Goal: Check status: Check status

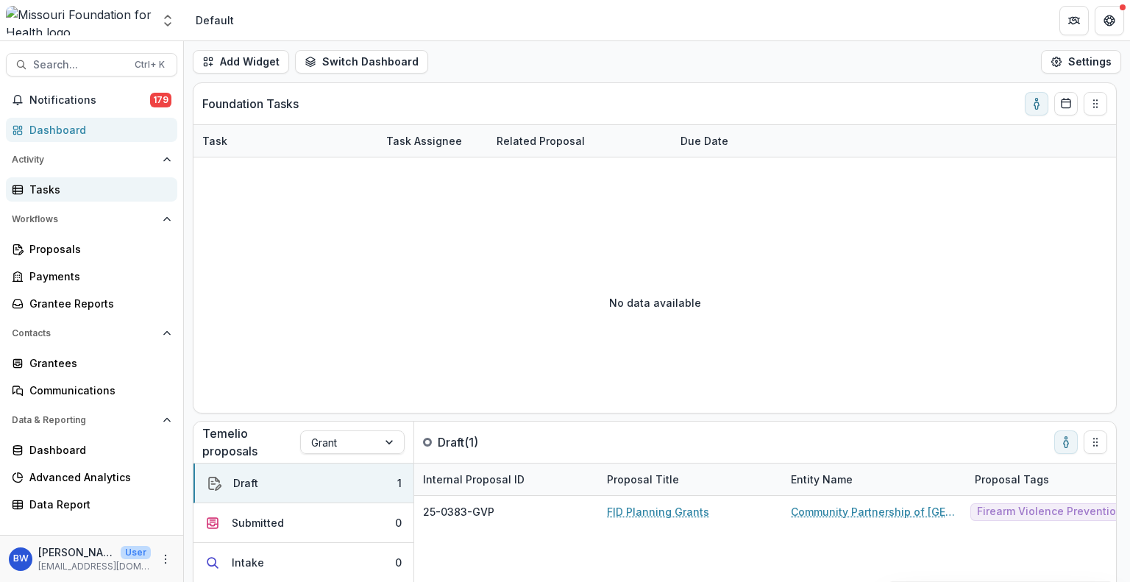
click at [32, 190] on div "Tasks" at bounding box center [97, 189] width 136 height 15
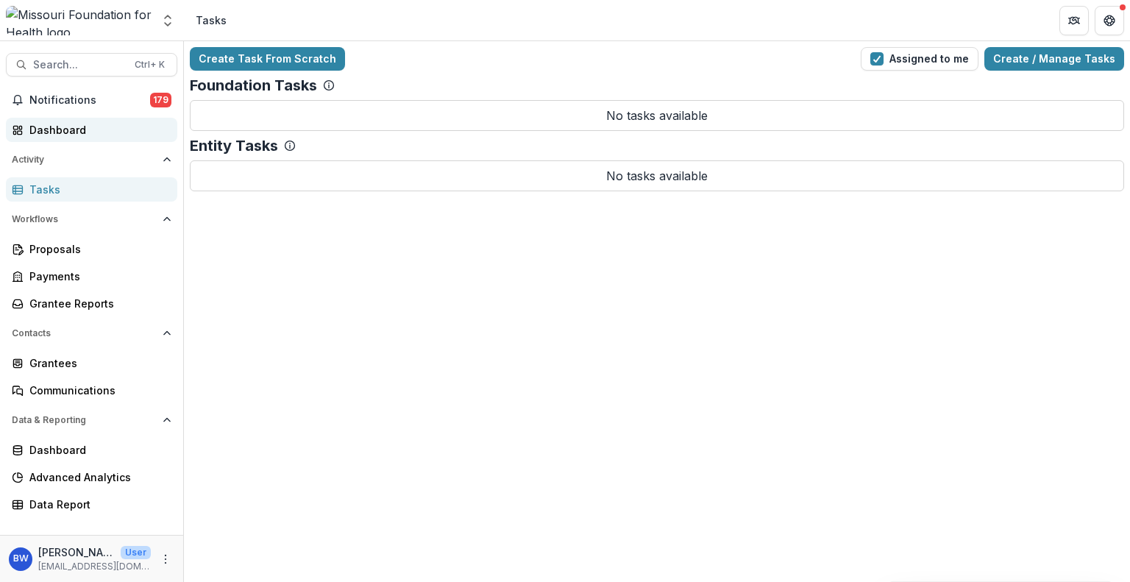
click at [96, 126] on div "Dashboard" at bounding box center [97, 129] width 136 height 15
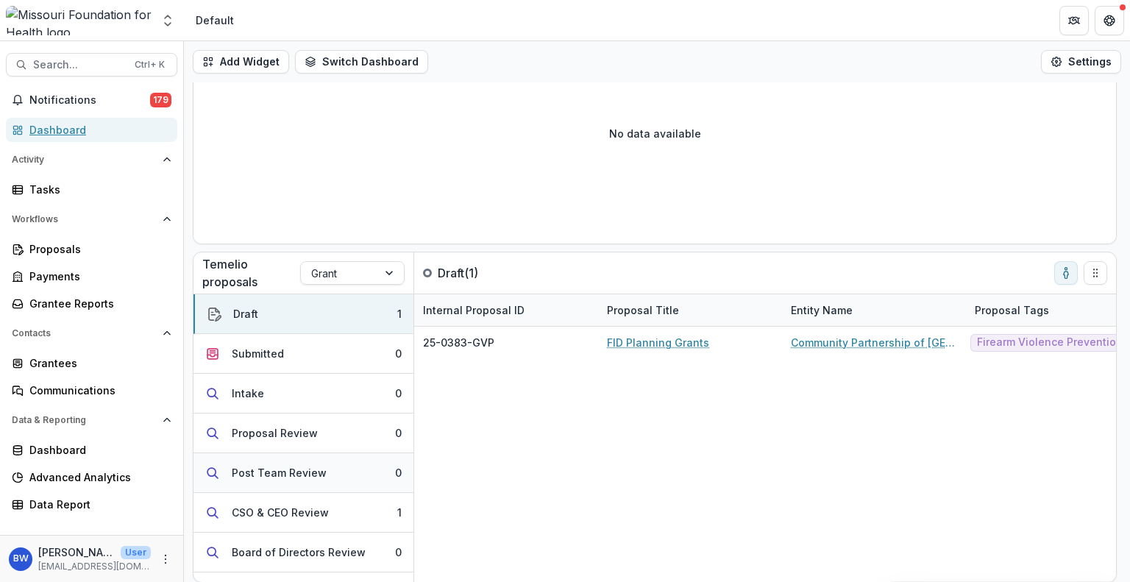
scroll to position [146, 0]
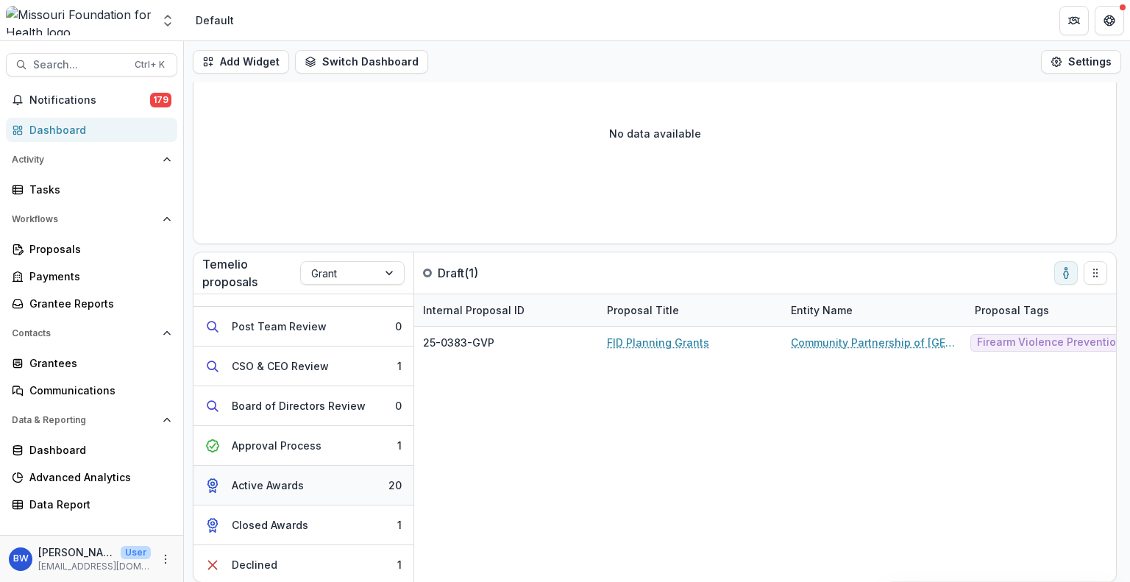
click at [309, 490] on button "Active Awards 20" at bounding box center [303, 486] width 220 height 40
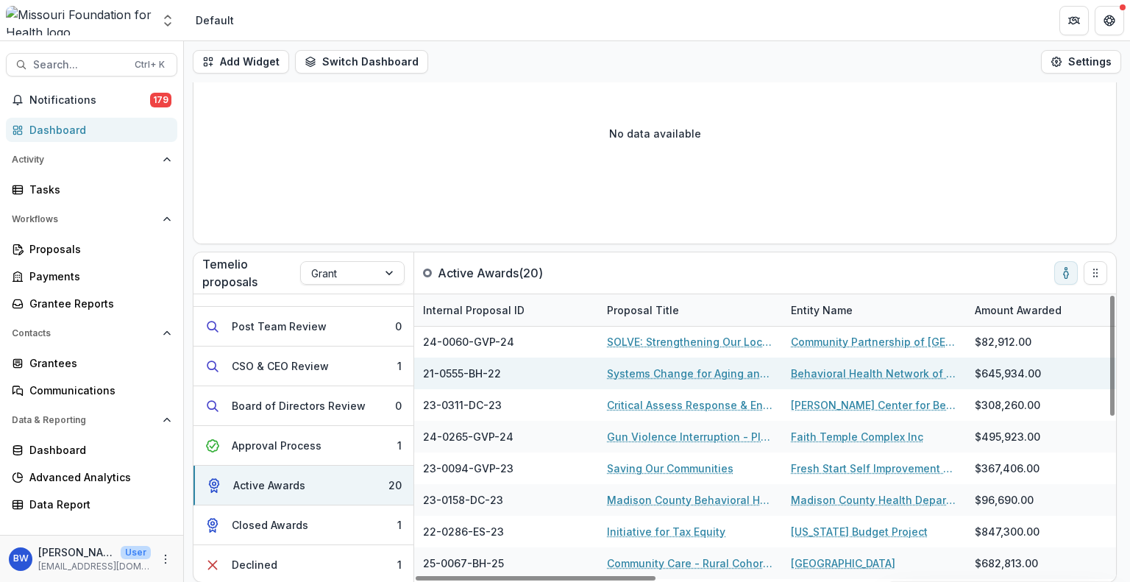
scroll to position [0, 0]
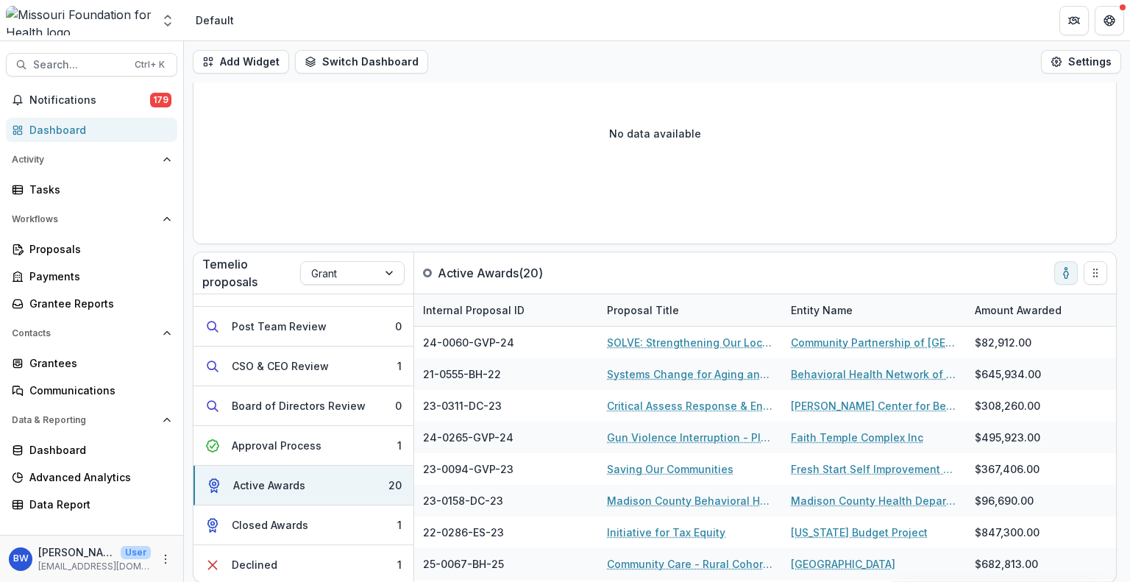
click at [623, 199] on div "No data available" at bounding box center [654, 133] width 922 height 221
click at [91, 97] on span "Notifications" at bounding box center [89, 100] width 121 height 13
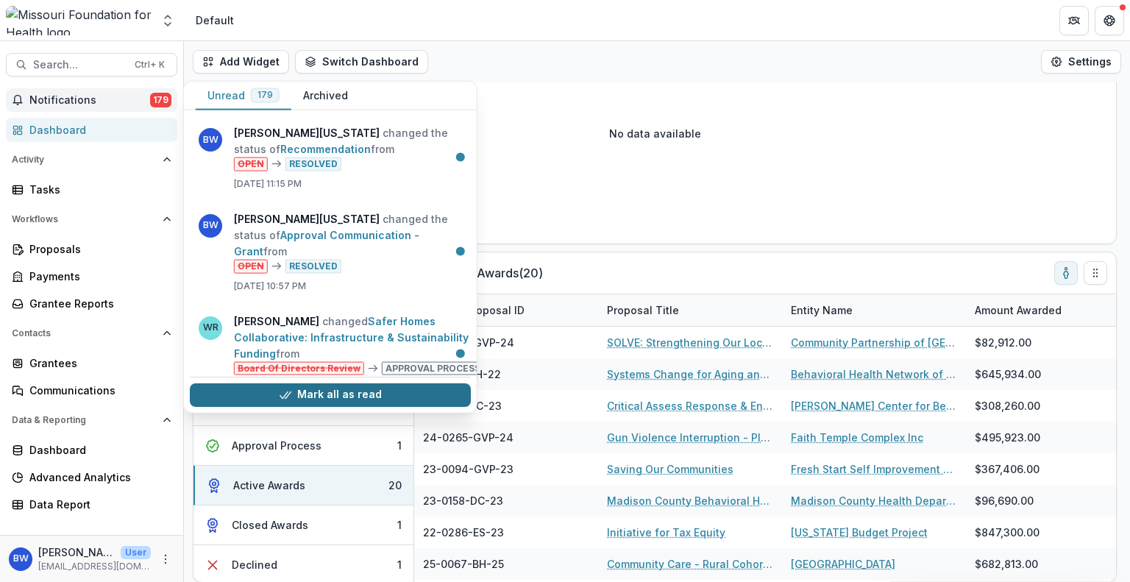
click at [302, 387] on button "Mark all as read" at bounding box center [330, 395] width 281 height 24
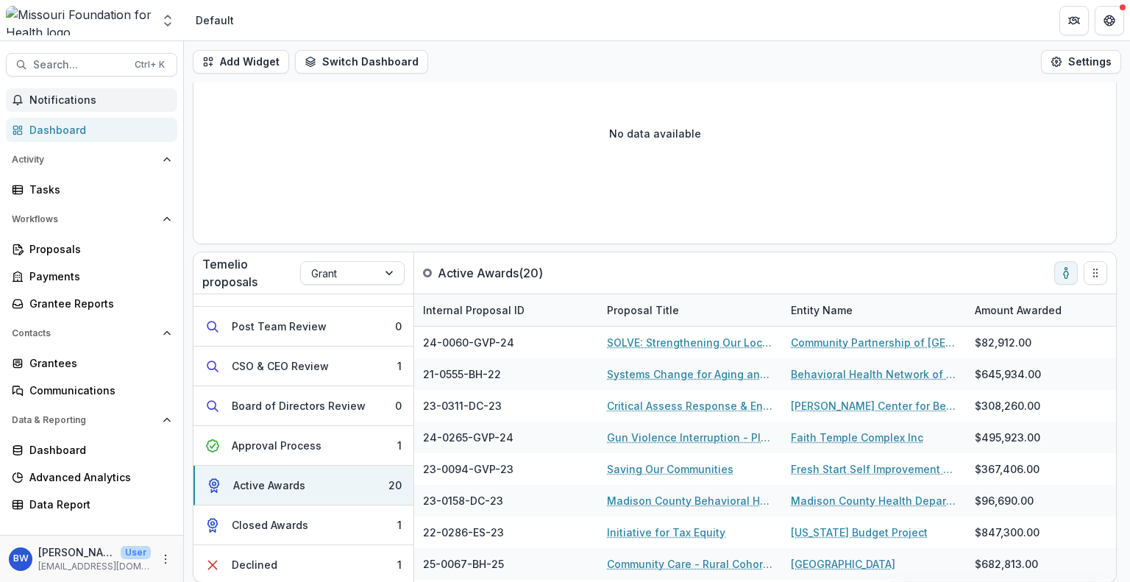
click at [490, 18] on header "Default" at bounding box center [657, 20] width 946 height 40
click at [248, 557] on div "Declined" at bounding box center [255, 564] width 46 height 15
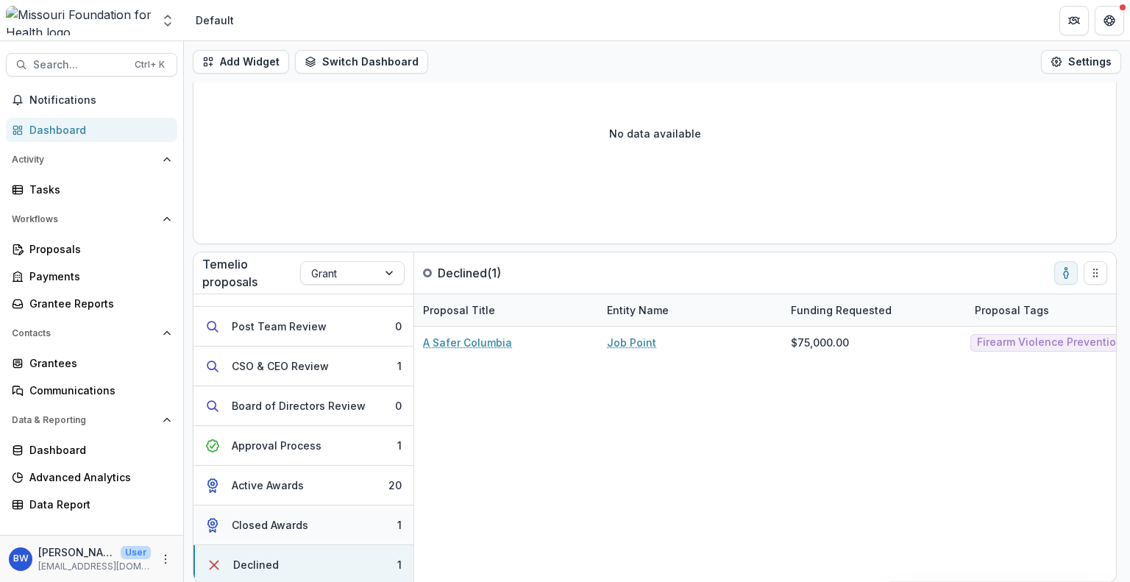
click at [302, 517] on div "Closed Awards" at bounding box center [270, 524] width 76 height 15
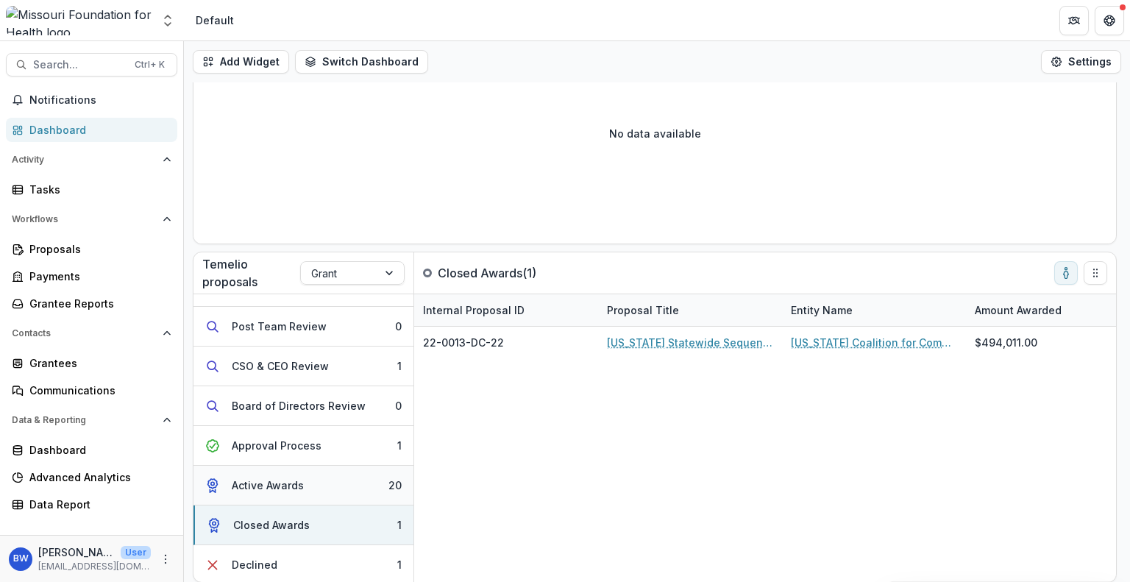
click at [293, 486] on div "Active Awards" at bounding box center [268, 484] width 72 height 15
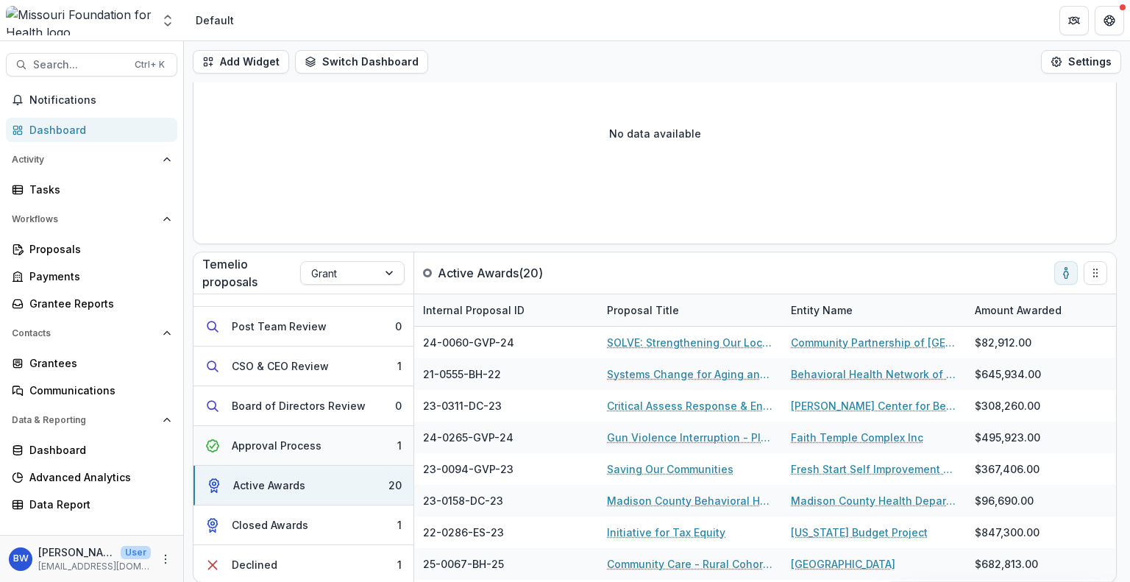
click at [288, 453] on button "Approval Process 1" at bounding box center [303, 446] width 220 height 40
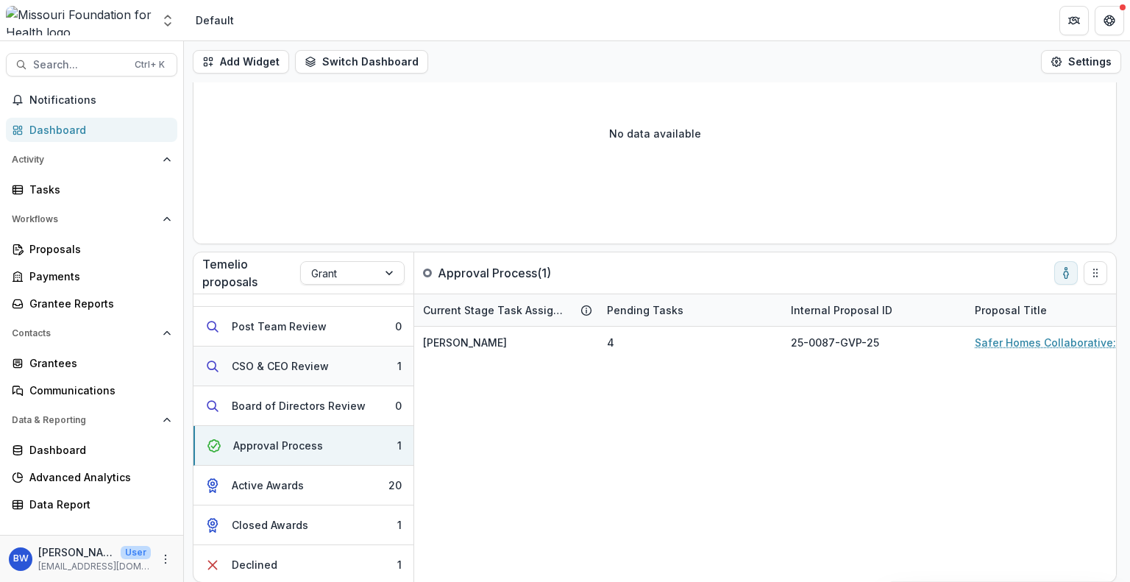
click at [285, 366] on div "CSO & CEO Review" at bounding box center [280, 365] width 97 height 15
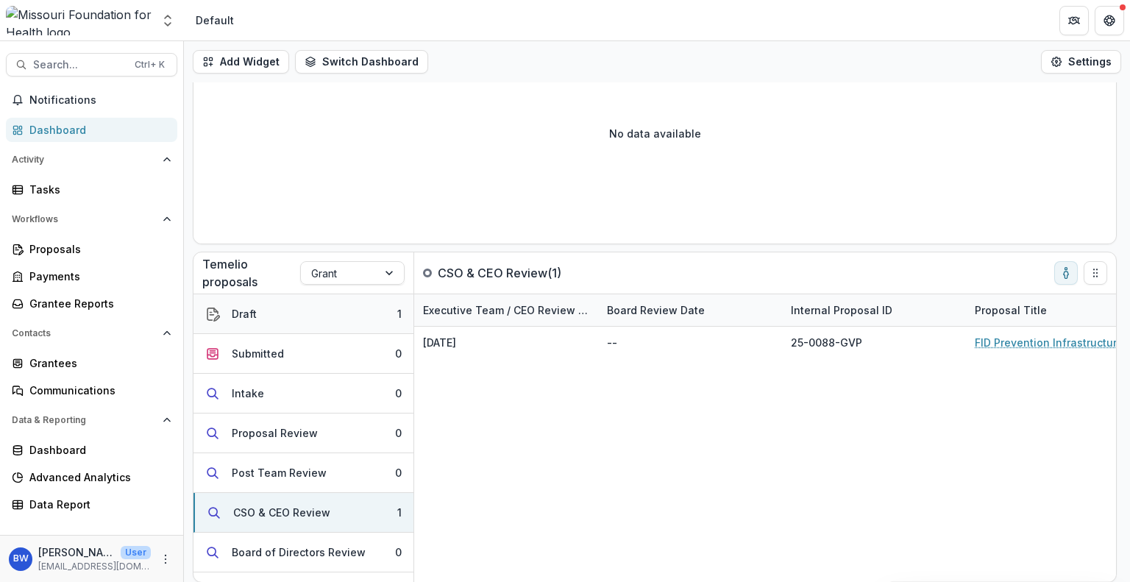
click at [319, 317] on button "Draft 1" at bounding box center [303, 314] width 220 height 40
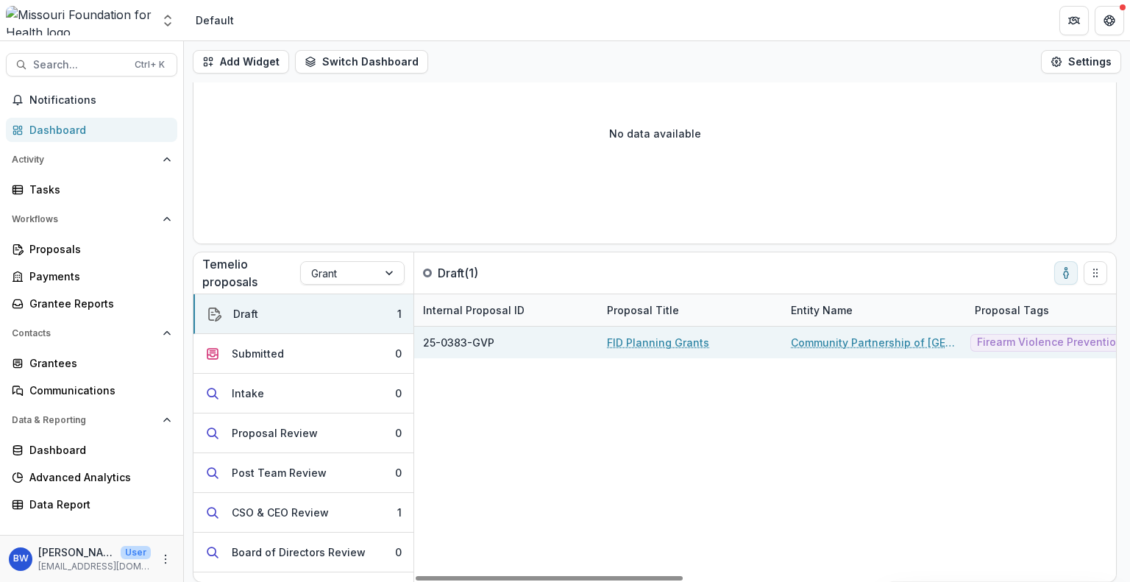
click at [621, 341] on link "FID Planning Grants" at bounding box center [658, 342] width 102 height 15
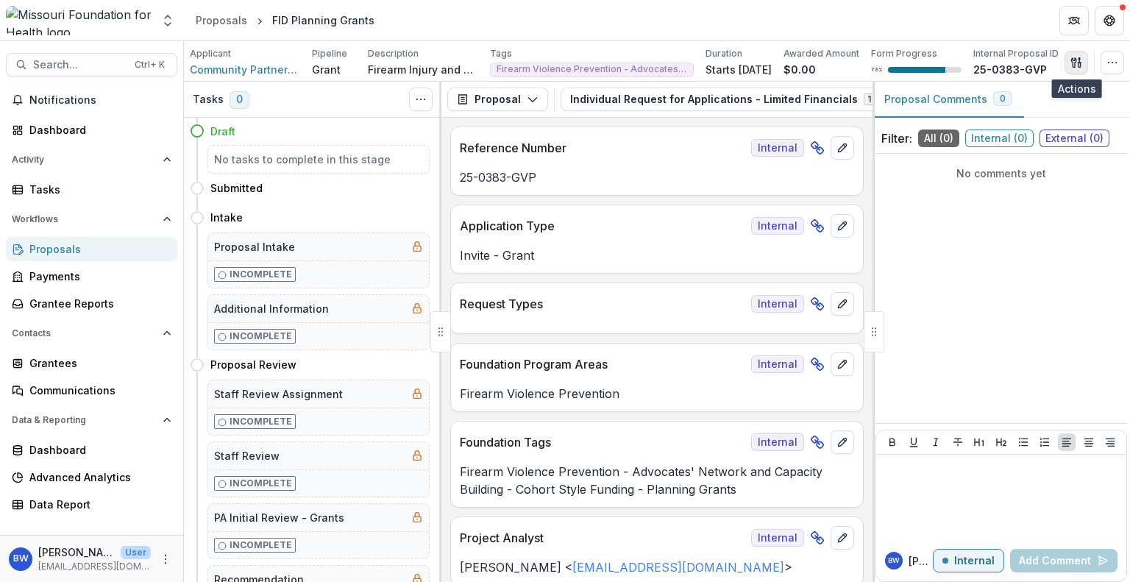
click at [1074, 60] on icon "button" at bounding box center [1076, 63] width 12 height 12
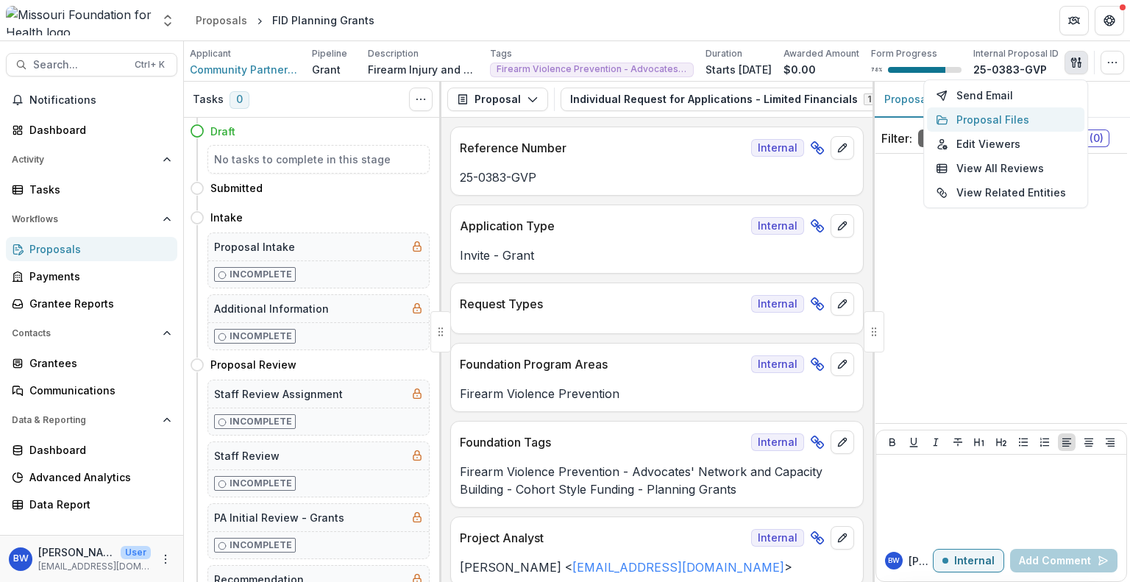
click at [1030, 119] on button "Proposal Files" at bounding box center [1005, 119] width 157 height 24
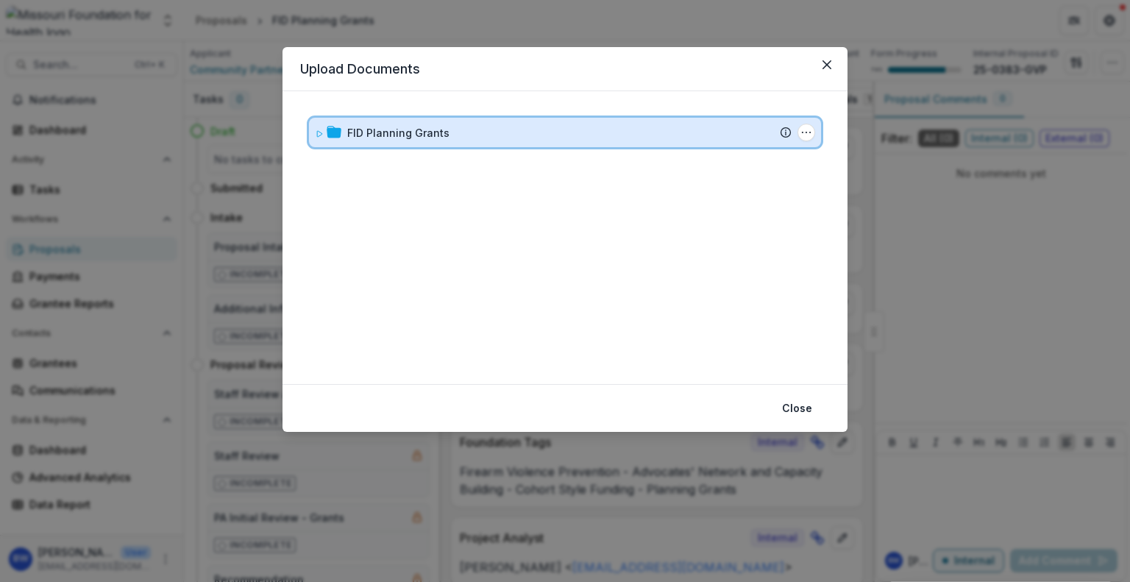
click at [316, 132] on icon at bounding box center [319, 133] width 9 height 9
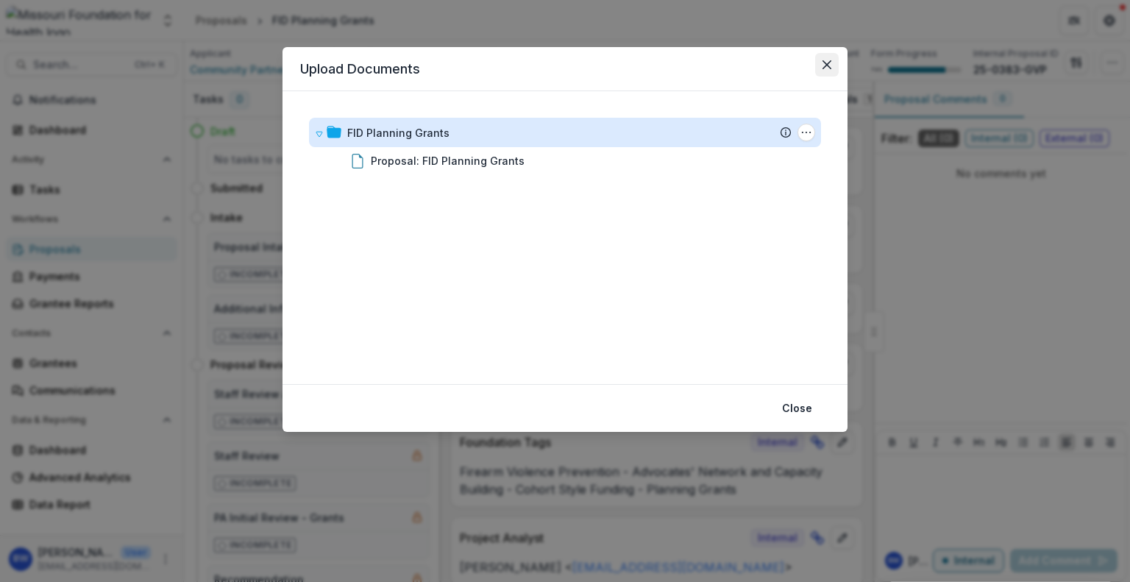
click at [822, 67] on icon "Close" at bounding box center [826, 64] width 9 height 9
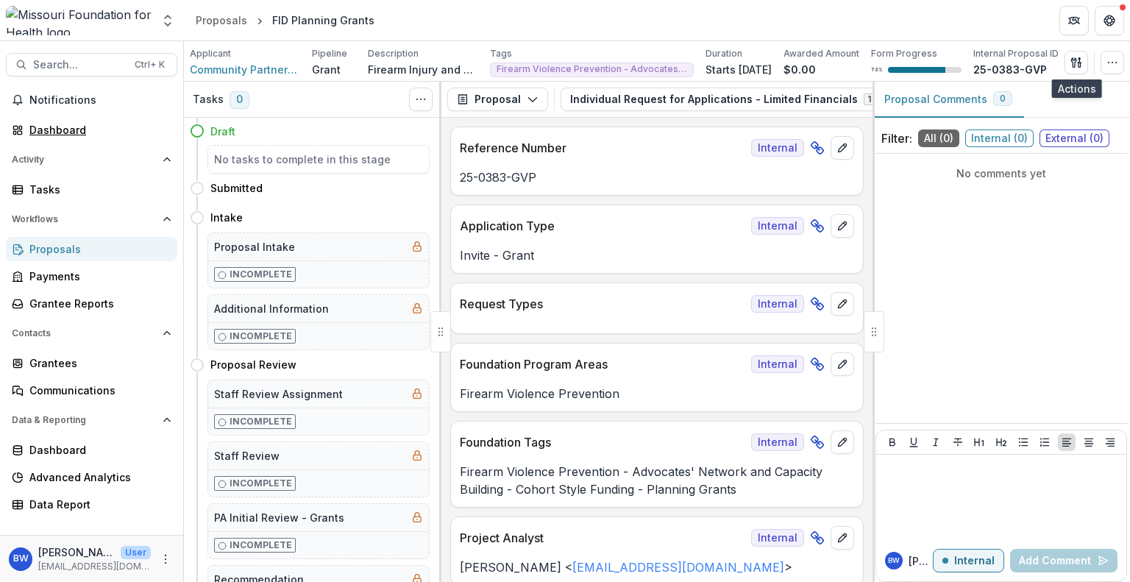
click at [30, 132] on div "Dashboard" at bounding box center [97, 129] width 136 height 15
